Goal: Navigation & Orientation: Find specific page/section

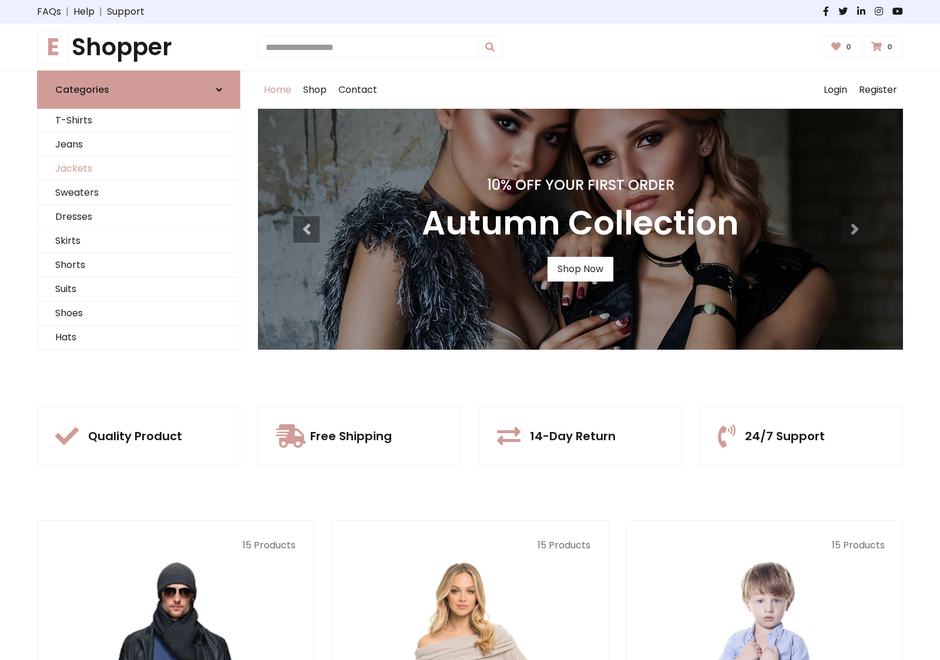
click at [139, 169] on link "Jackets" at bounding box center [139, 169] width 202 height 24
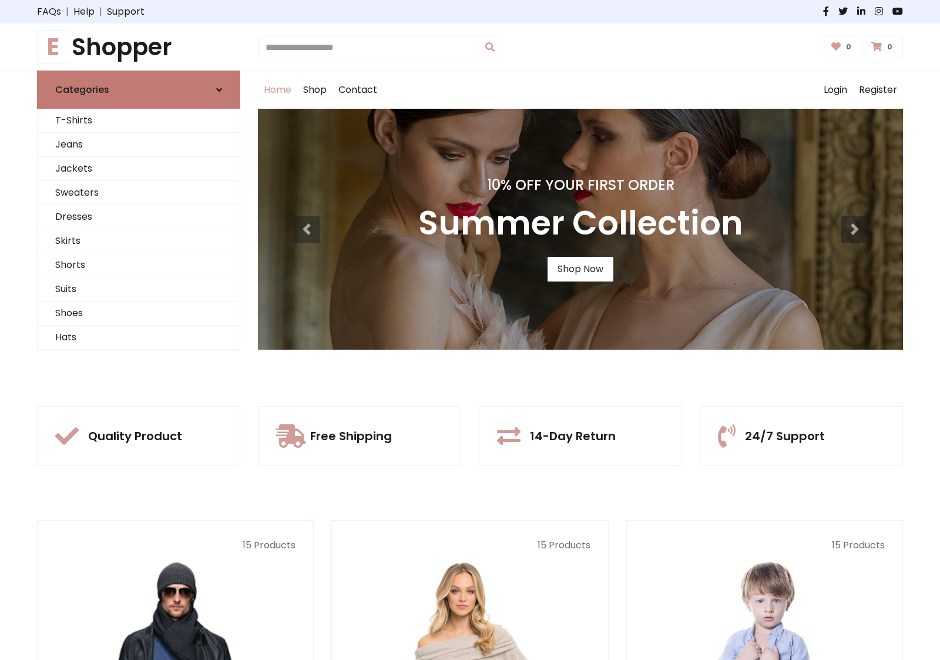
click at [139, 89] on link "Categories" at bounding box center [138, 90] width 203 height 38
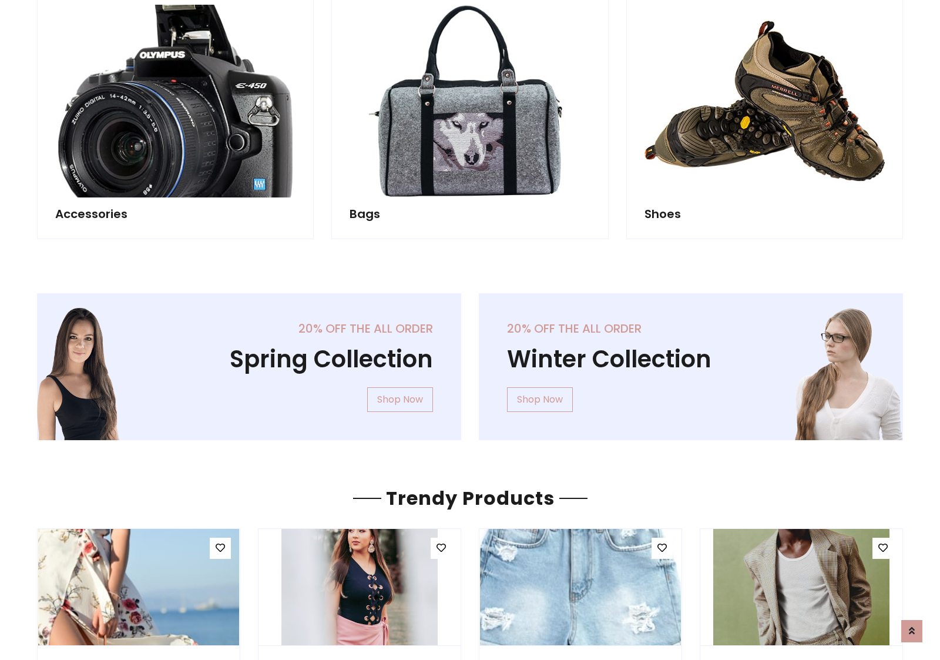
scroll to position [1098, 0]
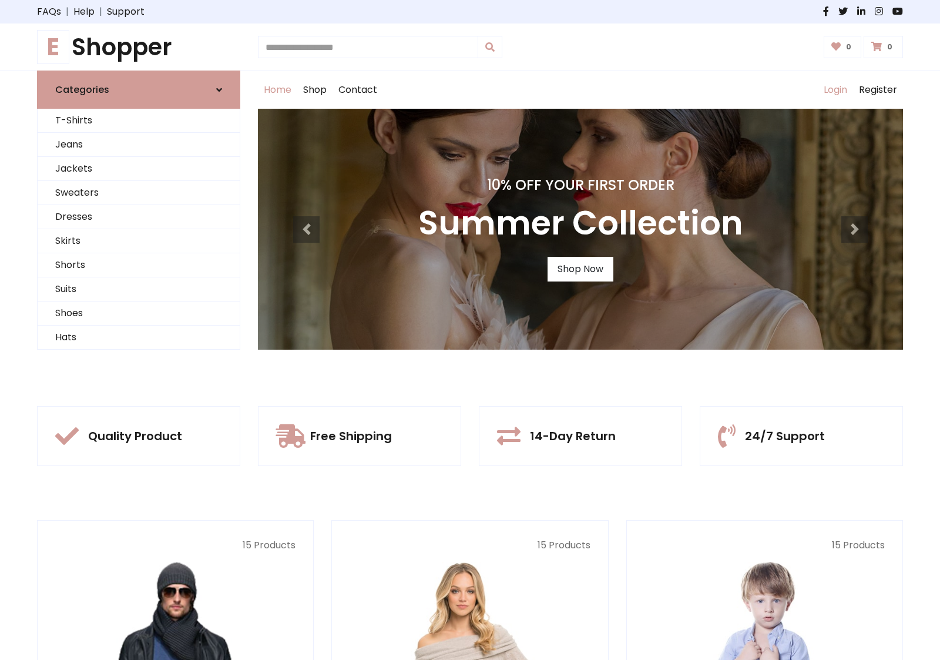
click at [835, 90] on link "Login" at bounding box center [835, 90] width 35 height 38
click at [219, 89] on icon at bounding box center [219, 89] width 6 height 9
